Goal: Task Accomplishment & Management: Manage account settings

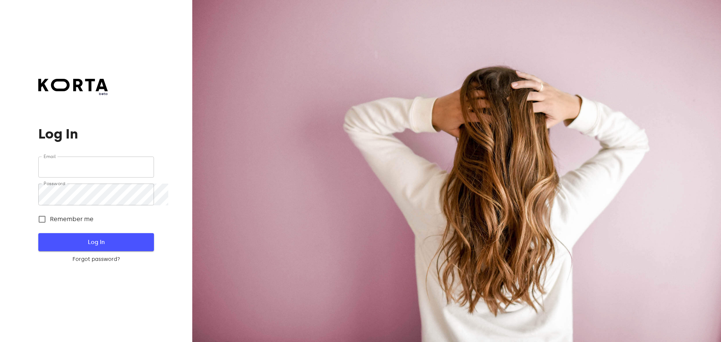
type input "[EMAIL_ADDRESS][DOMAIN_NAME]"
click at [85, 247] on span "Log In" at bounding box center [95, 242] width 91 height 10
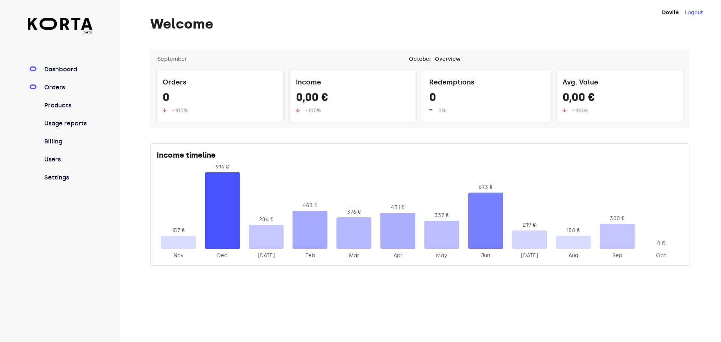
click at [67, 92] on link "Orders" at bounding box center [68, 87] width 50 height 9
